Goal: Transaction & Acquisition: Purchase product/service

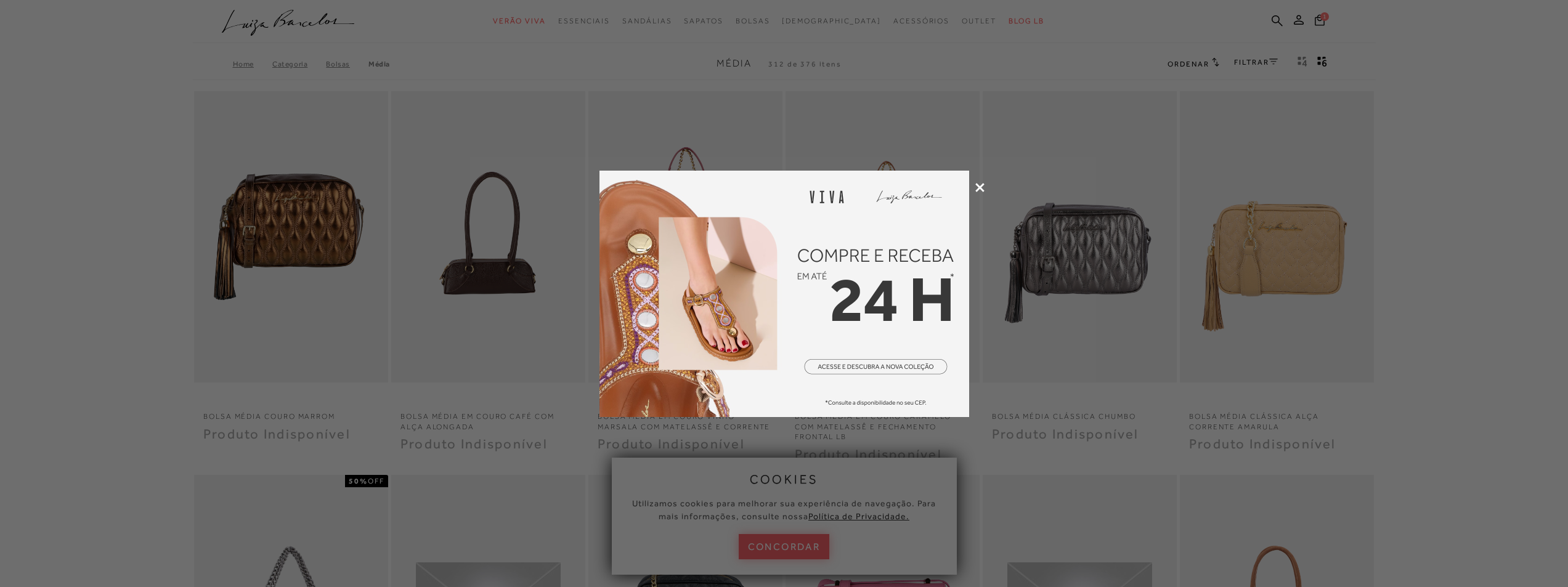
click at [978, 190] on icon at bounding box center [980, 188] width 9 height 9
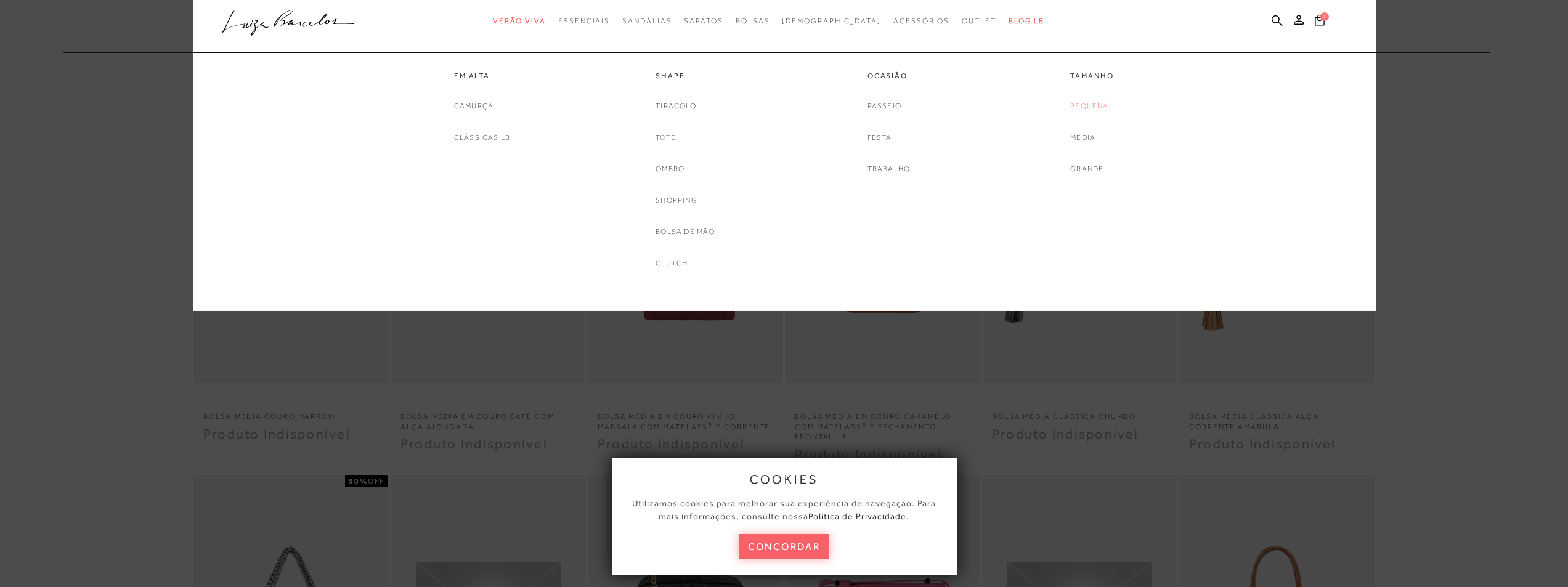
click at [1079, 103] on link "Pequena" at bounding box center [1089, 107] width 38 height 13
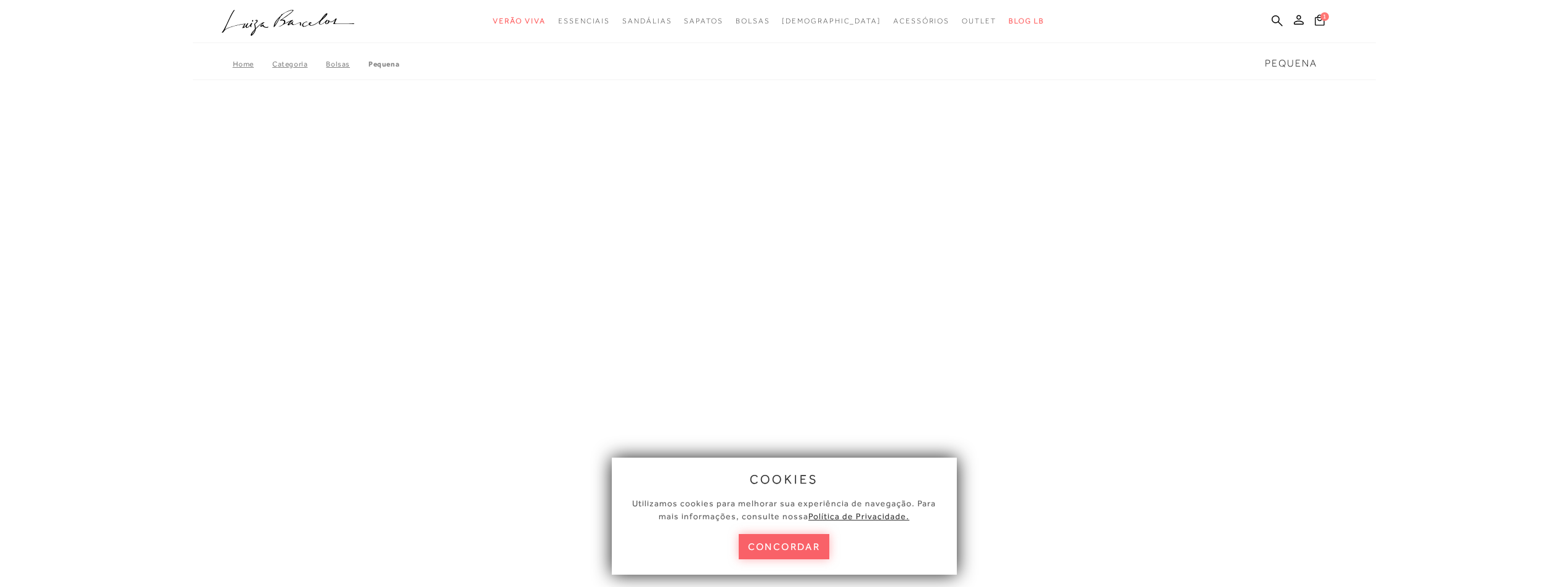
click at [777, 554] on button "concordar" at bounding box center [784, 547] width 91 height 26
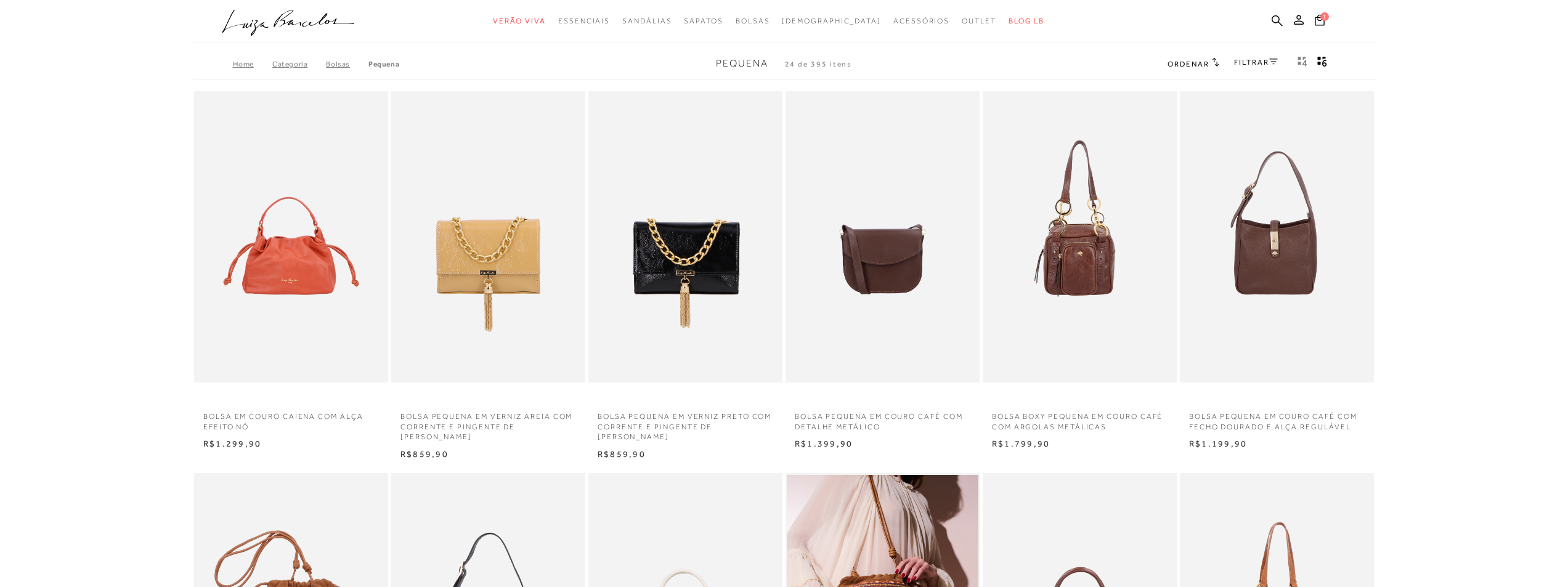
click at [1254, 59] on link "FILTRAR" at bounding box center [1255, 62] width 43 height 8
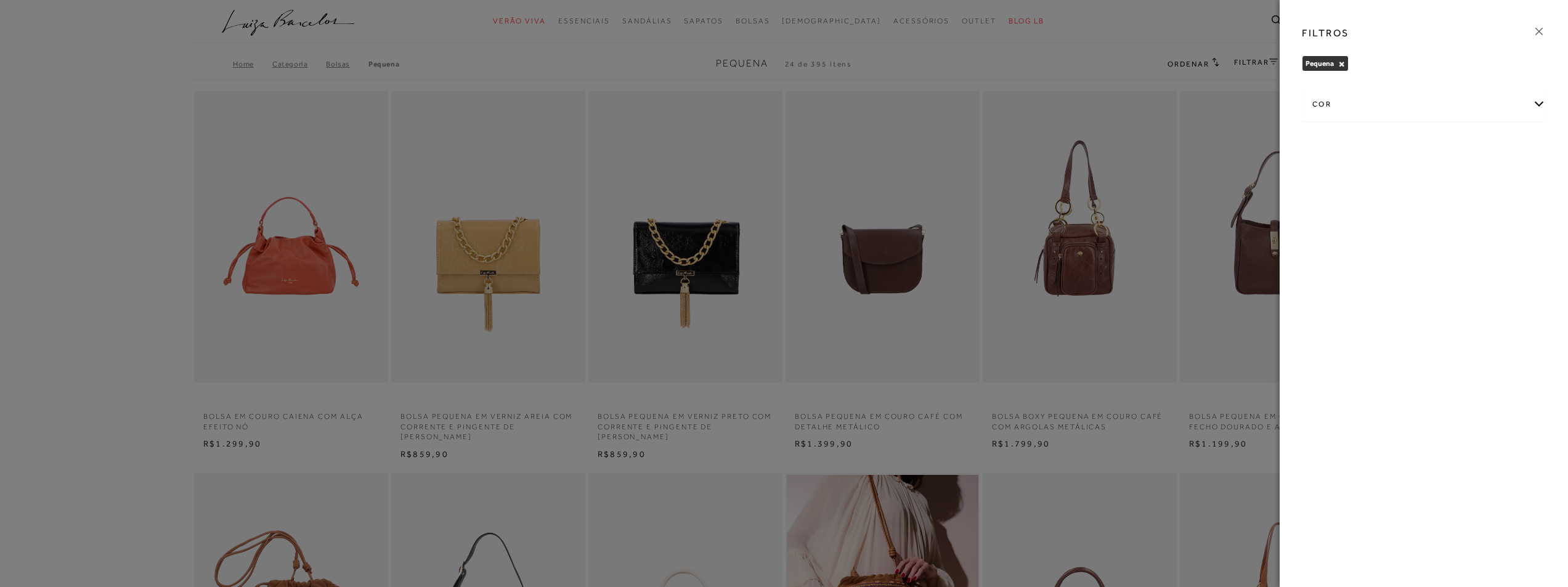
click at [1416, 102] on div "cor" at bounding box center [1424, 105] width 242 height 33
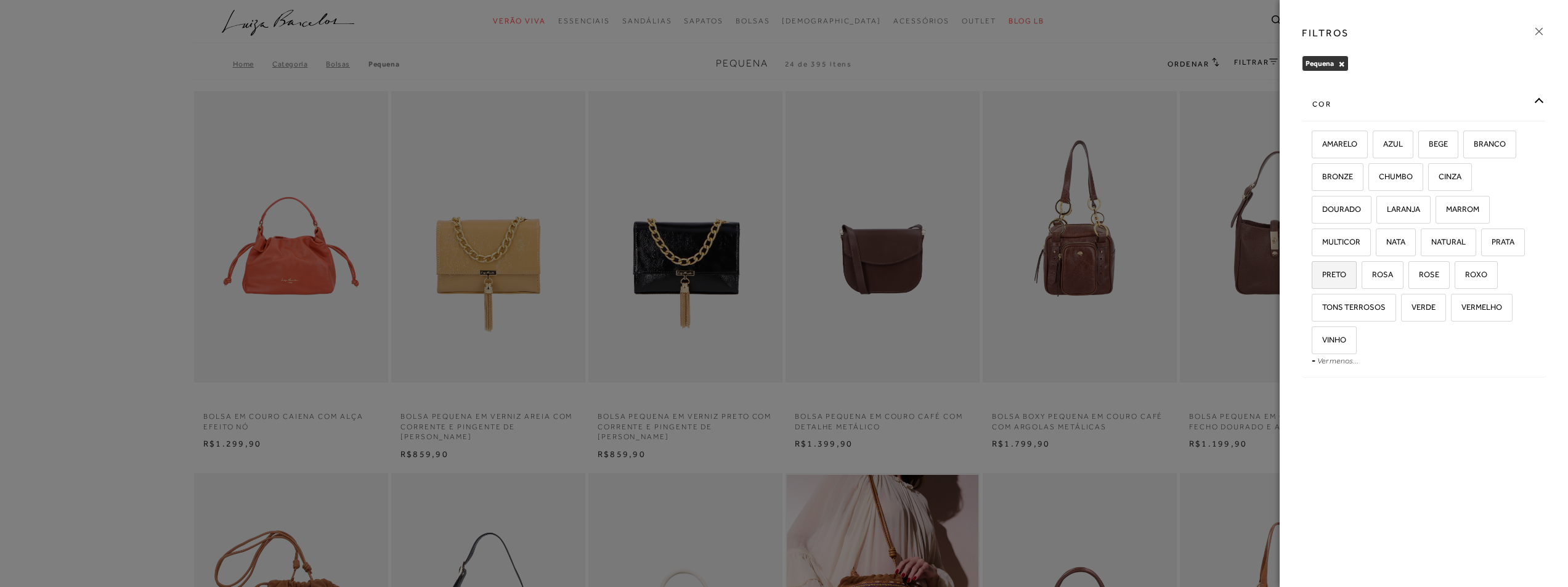
click at [1344, 284] on label "PRETO" at bounding box center [1335, 274] width 44 height 26
click at [1323, 283] on input "PRETO" at bounding box center [1316, 277] width 13 height 13
checkbox input "true"
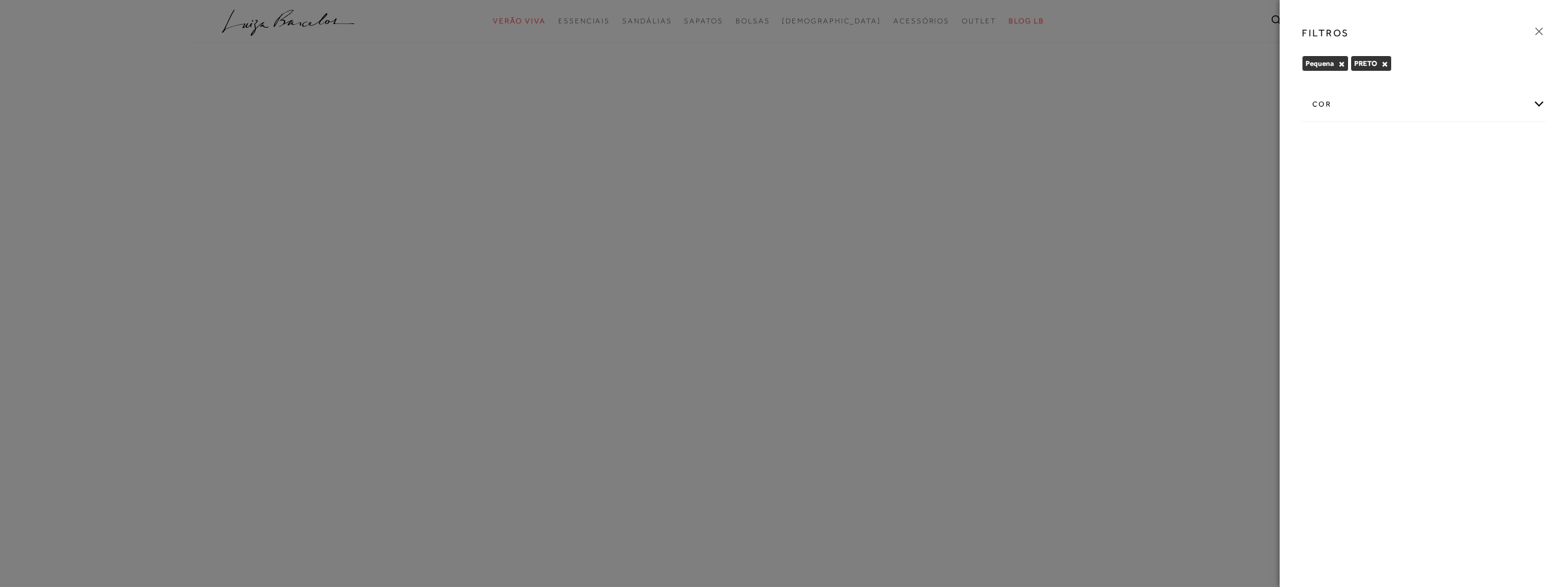
click at [1089, 63] on div at bounding box center [784, 294] width 1568 height 587
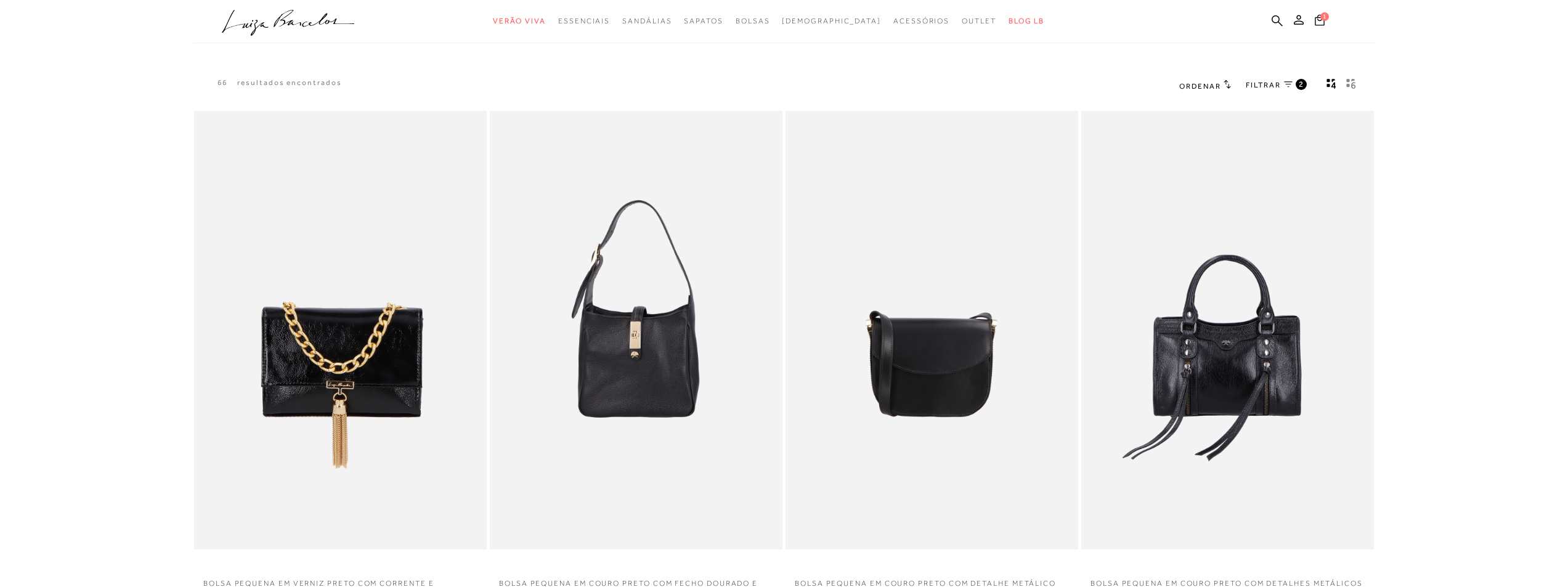
click at [1347, 78] on icon "gridText6Desc" at bounding box center [1351, 84] width 10 height 11
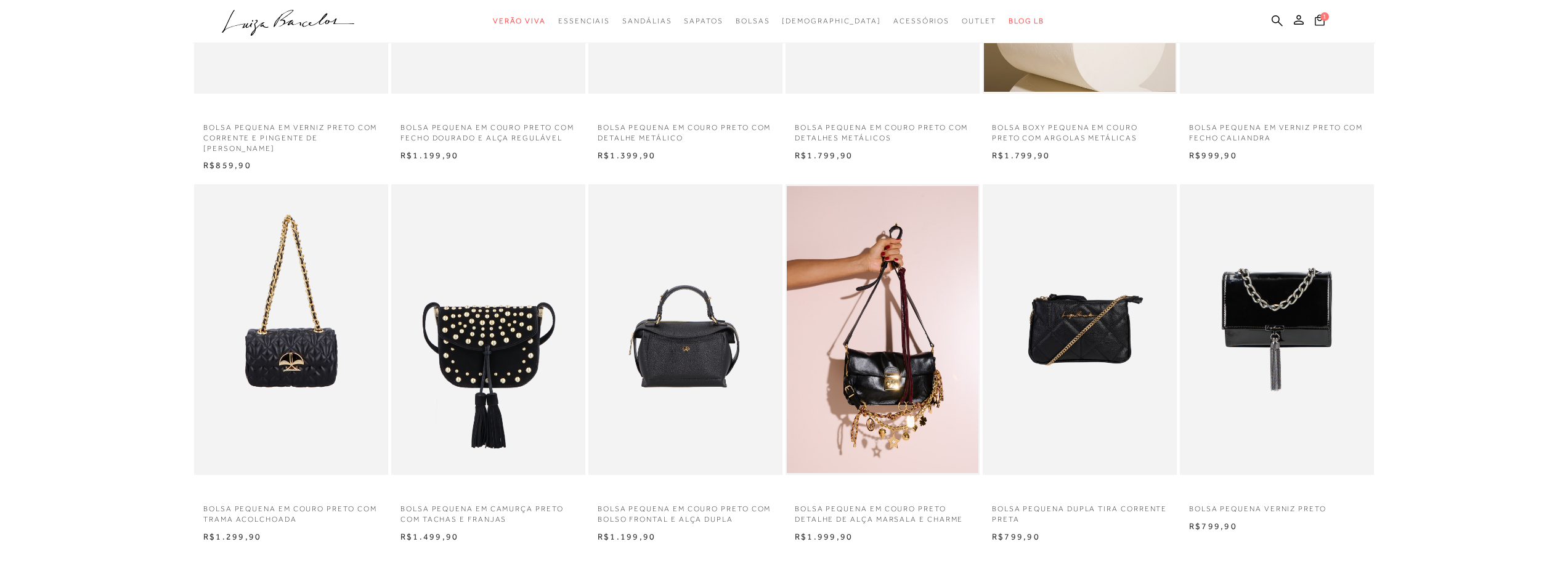
scroll to position [554, 0]
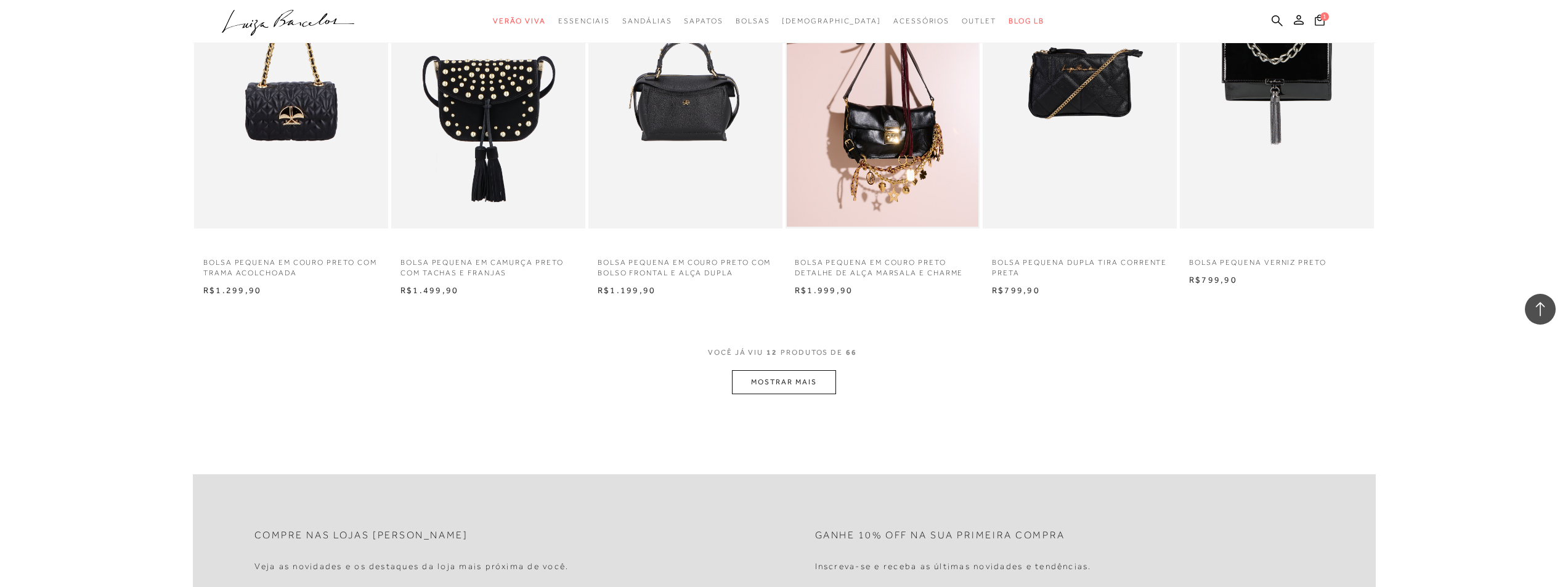
click at [762, 383] on button "MOSTRAR MAIS" at bounding box center [784, 382] width 104 height 24
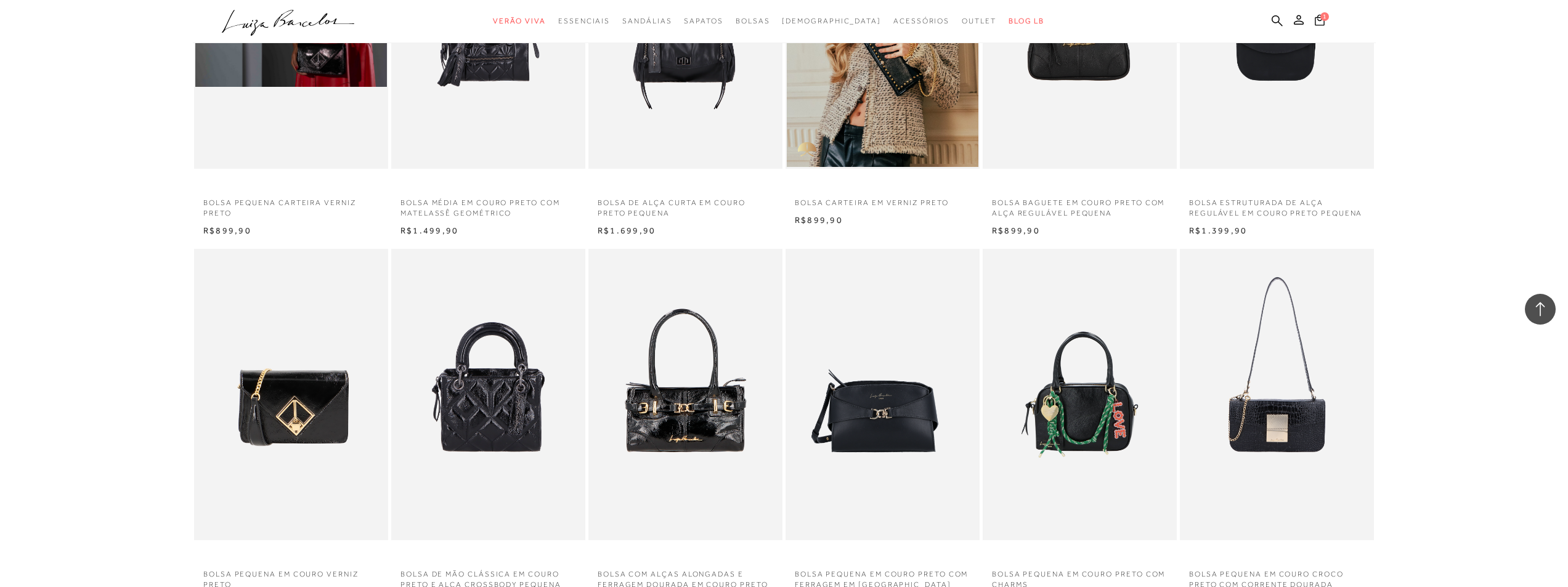
scroll to position [1232, 0]
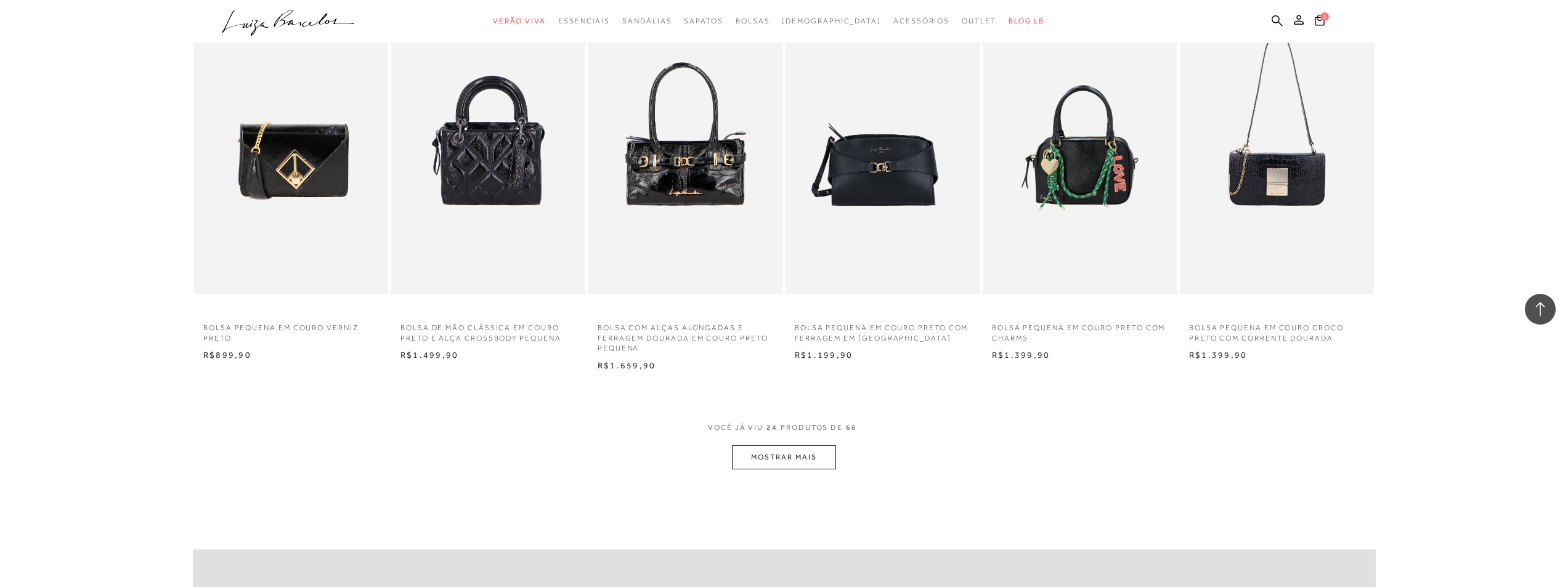
click at [812, 456] on button "MOSTRAR MAIS" at bounding box center [784, 458] width 104 height 24
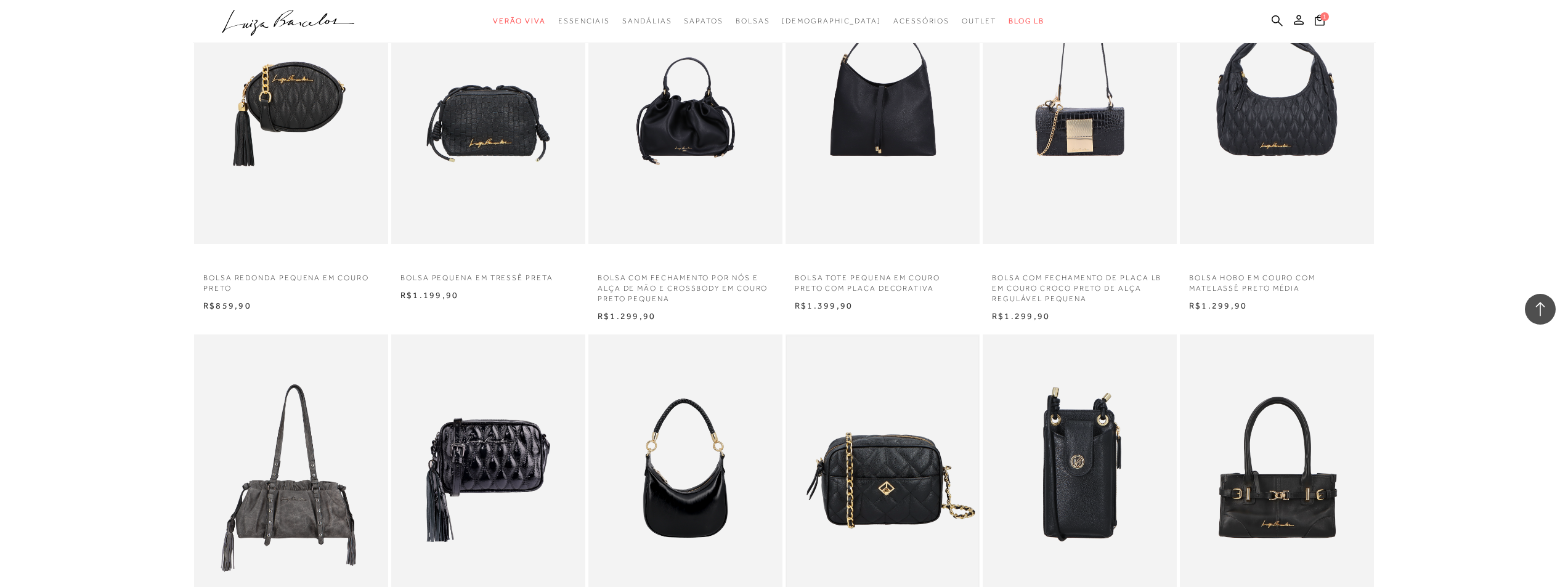
scroll to position [1849, 0]
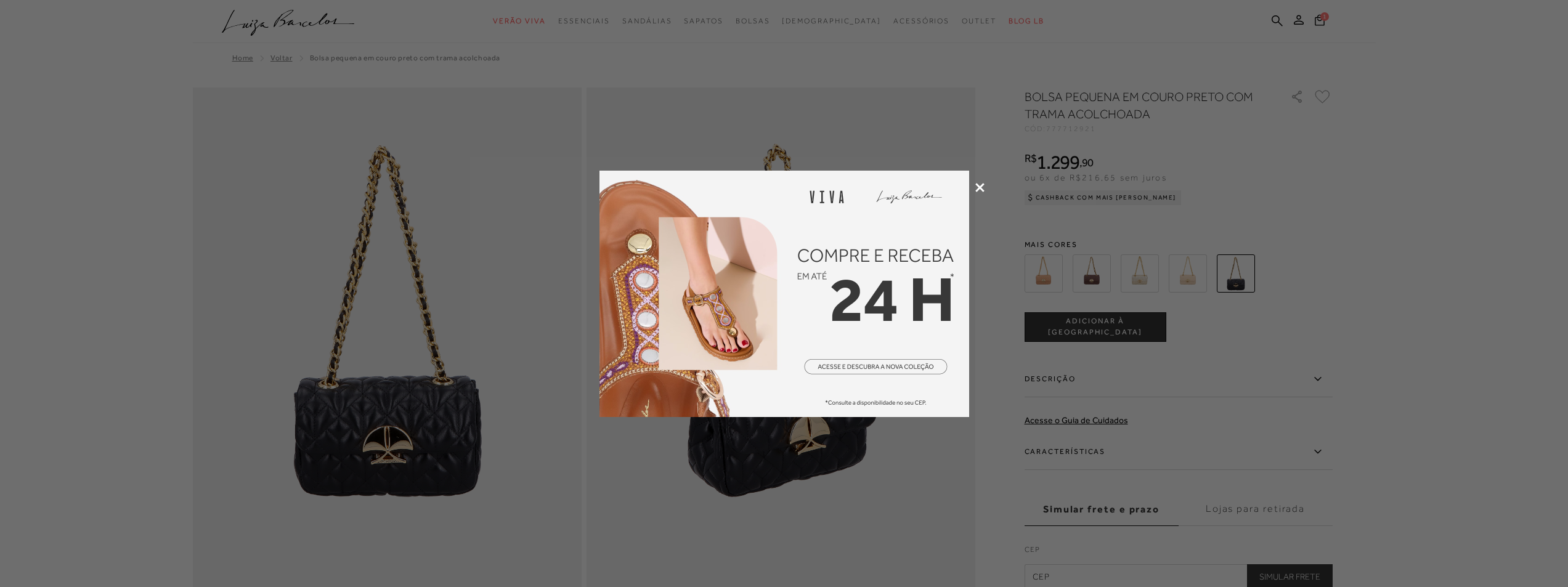
click at [976, 186] on icon at bounding box center [980, 188] width 9 height 9
